Goal: Information Seeking & Learning: Learn about a topic

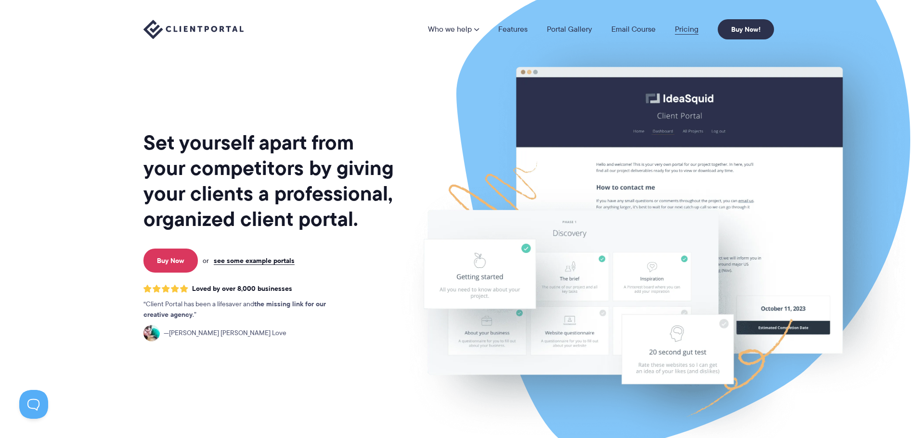
click at [693, 28] on link "Pricing" at bounding box center [687, 30] width 24 height 8
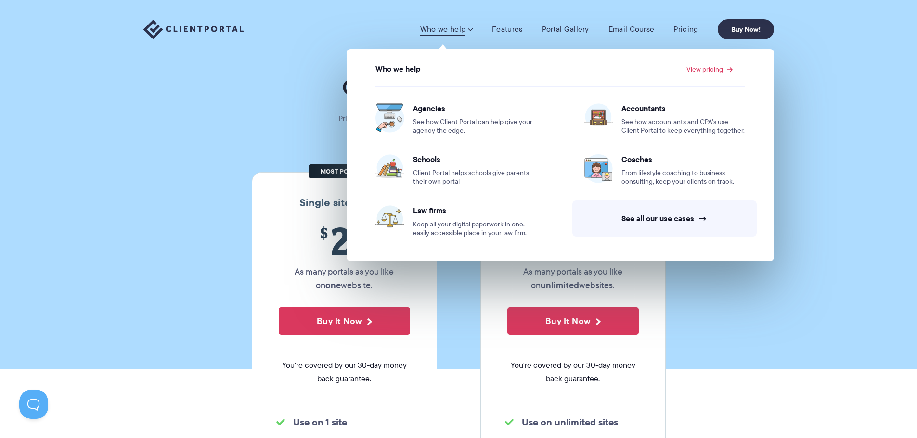
click at [464, 28] on link "Who we help" at bounding box center [446, 30] width 52 height 10
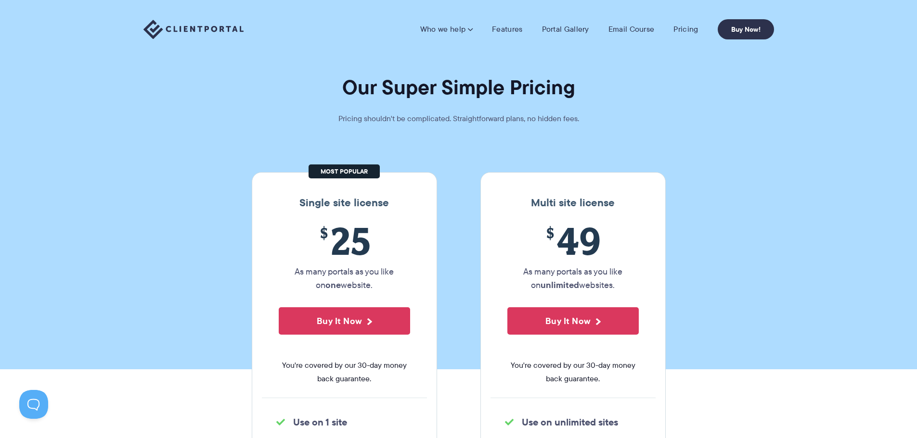
click at [464, 28] on link "Who we help" at bounding box center [446, 30] width 52 height 10
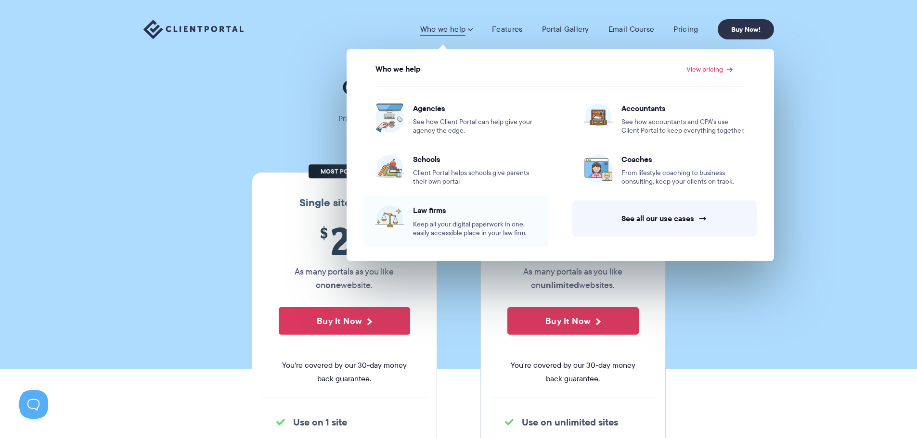
click at [456, 214] on span "Law firms" at bounding box center [475, 210] width 124 height 10
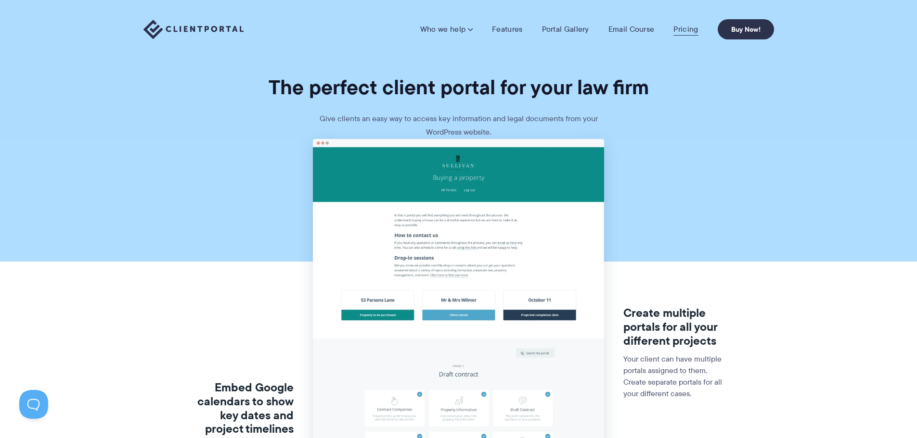
click at [692, 31] on link "Pricing" at bounding box center [685, 30] width 25 height 10
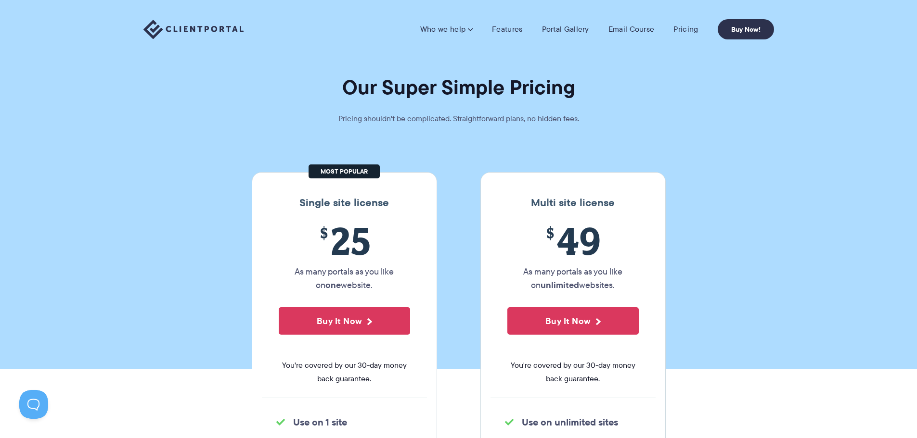
click at [509, 36] on nav "Who we help Who we help View pricing Agencies See how Client Portal can help gi…" at bounding box center [597, 29] width 354 height 20
click at [510, 32] on link "Features" at bounding box center [507, 30] width 30 height 10
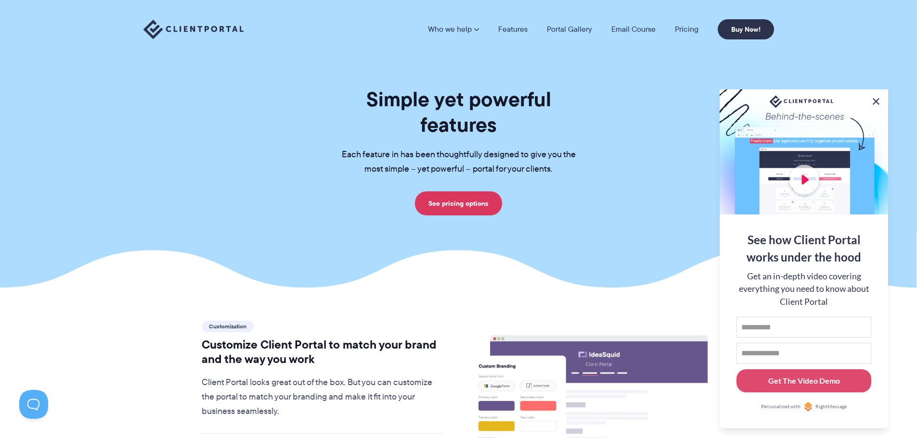
click at [875, 100] on button at bounding box center [876, 102] width 12 height 12
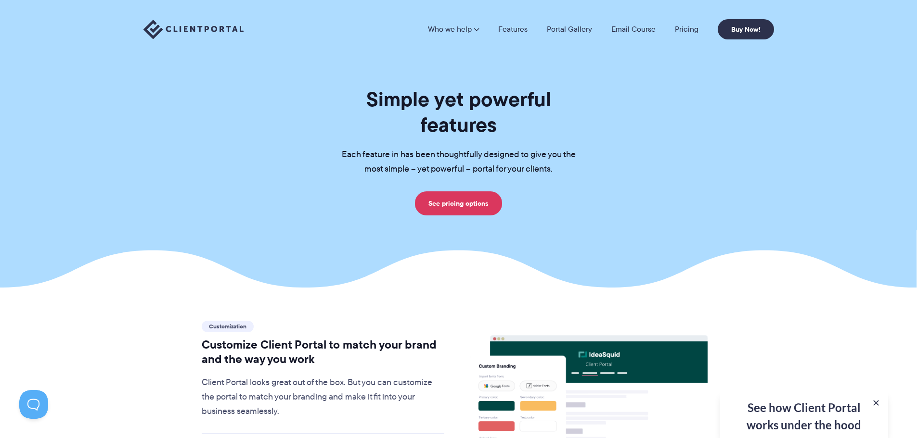
click at [672, 28] on li "Pricing" at bounding box center [686, 30] width 43 height 8
click at [680, 28] on link "Pricing" at bounding box center [687, 30] width 24 height 8
